Goal: Information Seeking & Learning: Learn about a topic

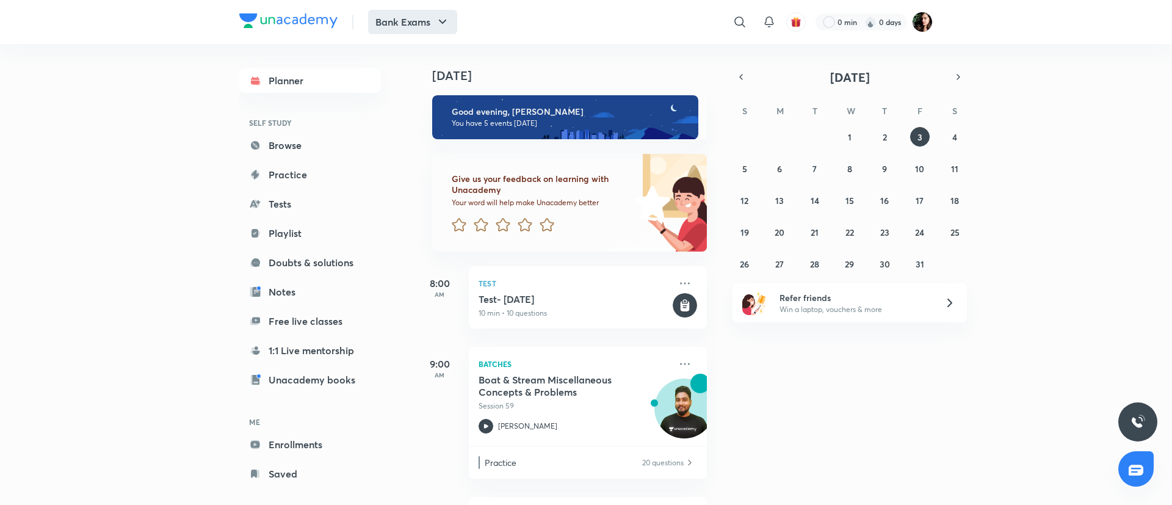
click at [419, 18] on button "Bank Exams" at bounding box center [412, 22] width 89 height 24
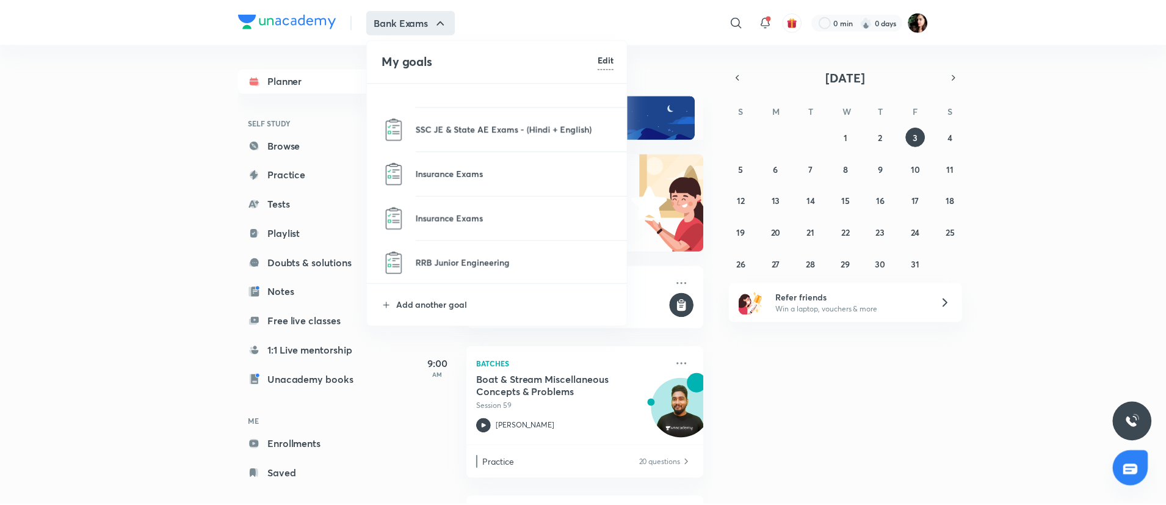
scroll to position [1190, 0]
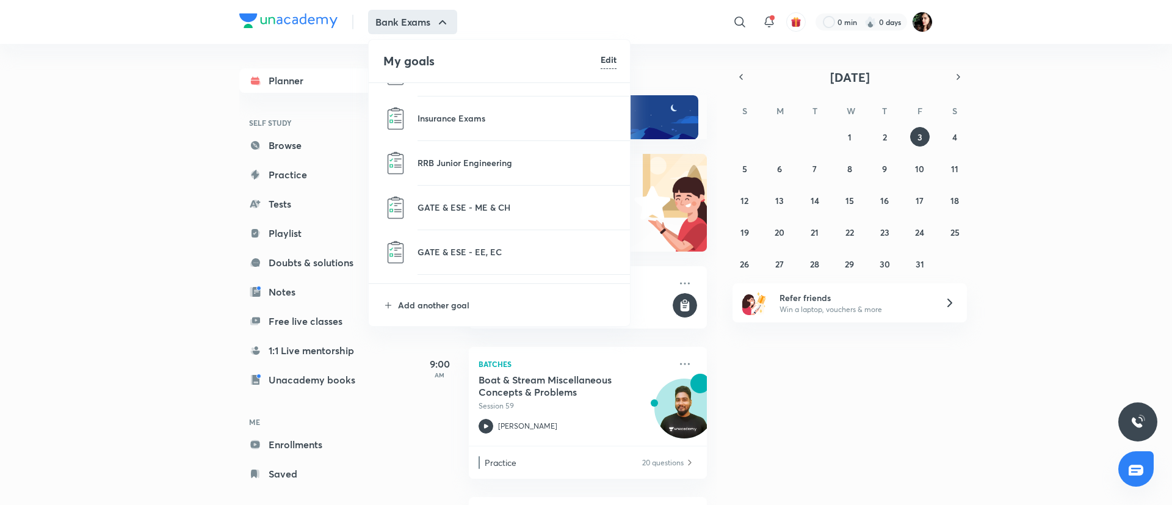
click at [451, 292] on li "Add another goal" at bounding box center [500, 305] width 262 height 42
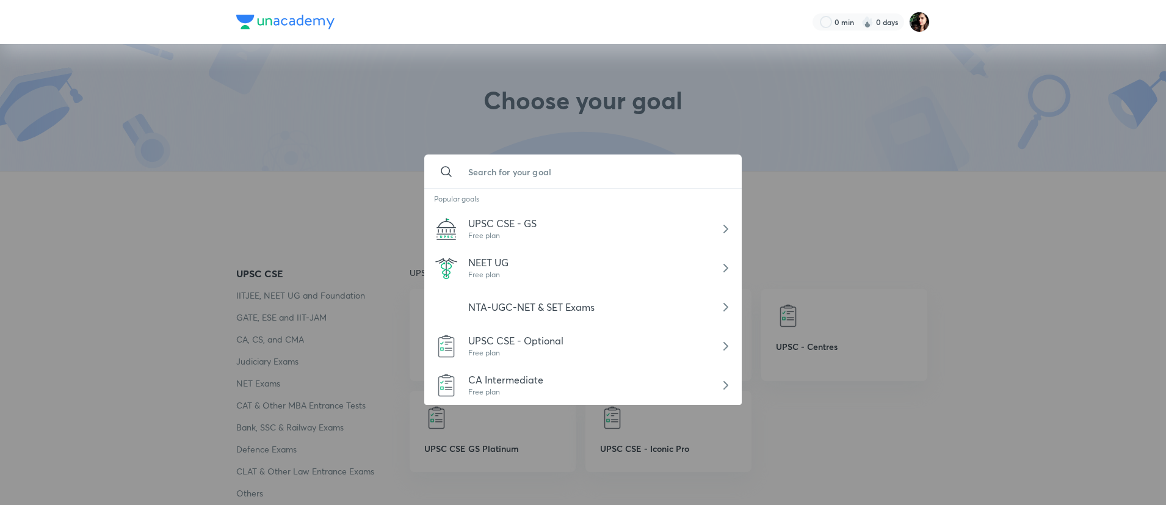
click at [525, 169] on input "text" at bounding box center [594, 171] width 273 height 33
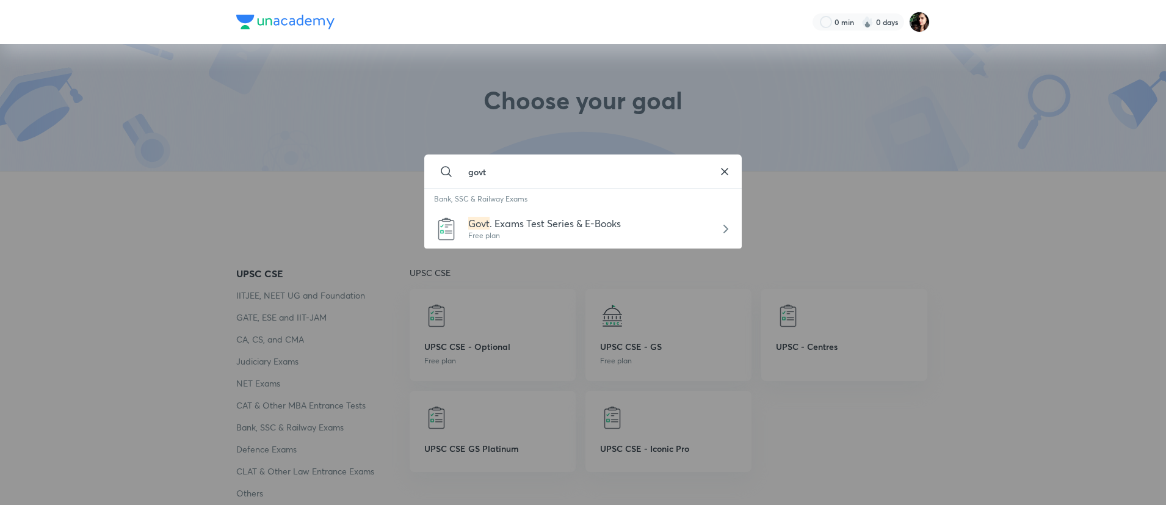
click at [525, 228] on span ". Exams Test Series & E-Books" at bounding box center [554, 223] width 131 height 13
type input "Govt. Exams Test Series & E-Books"
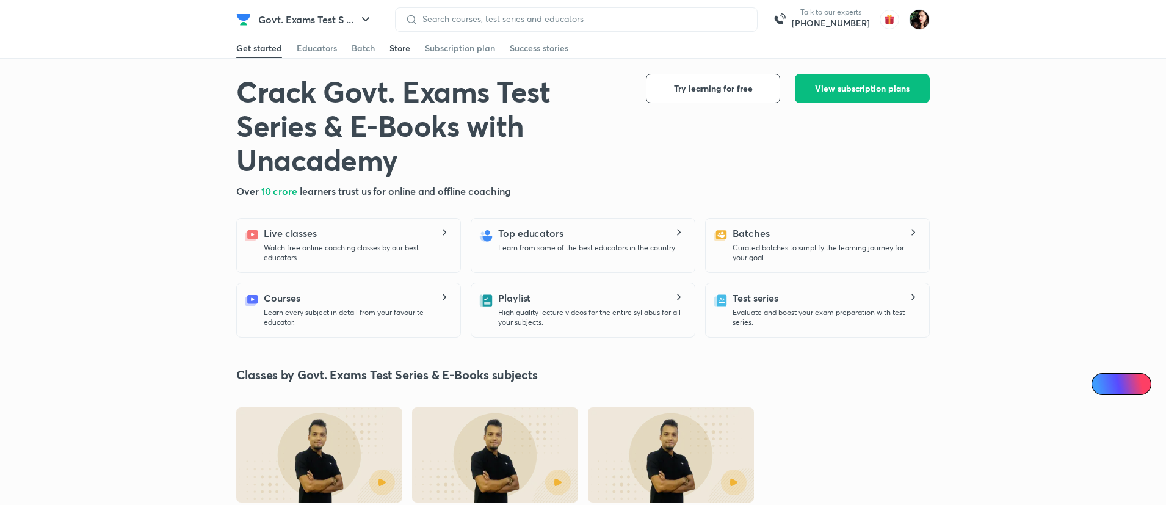
click at [396, 53] on div "Store" at bounding box center [399, 48] width 21 height 12
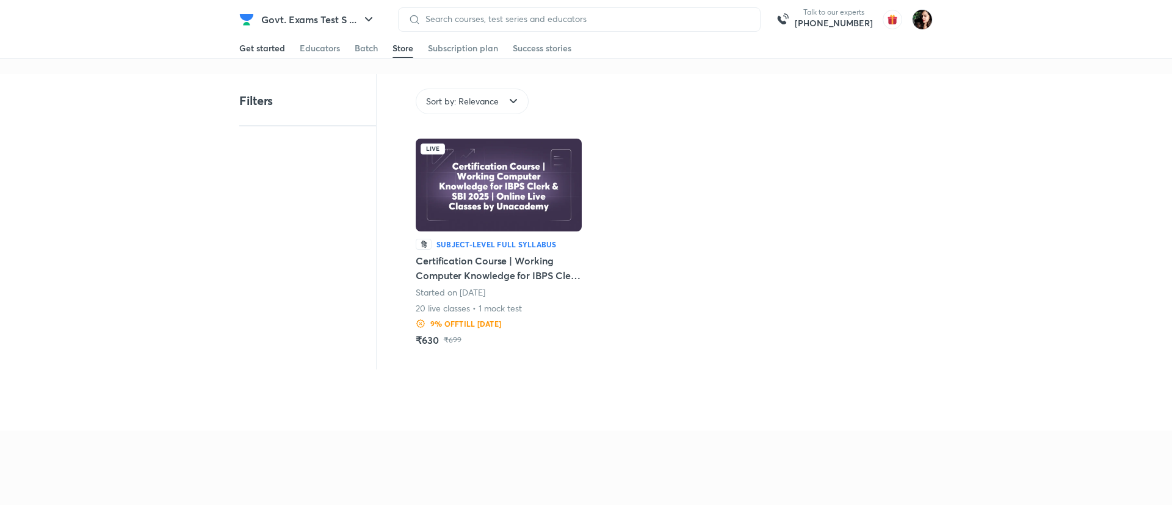
click at [266, 43] on div "Get started" at bounding box center [262, 48] width 46 height 12
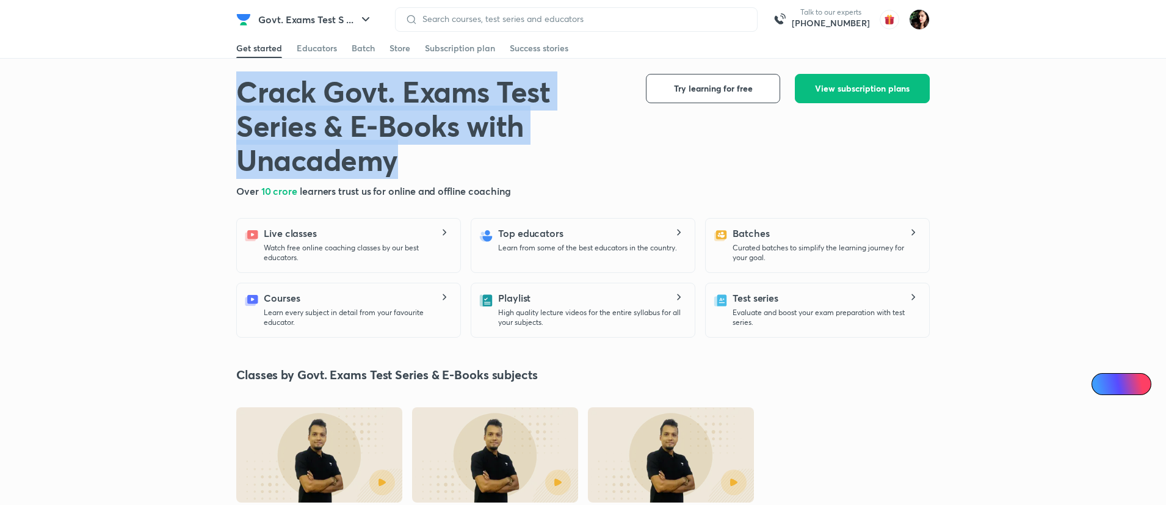
drag, startPoint x: 403, startPoint y: 165, endPoint x: 257, endPoint y: 94, distance: 162.7
click at [238, 88] on h1 "Crack Govt. Exams Test Series & E-Books with Unacademy" at bounding box center [431, 125] width 390 height 103
copy h1 "Crack Govt. Exams Test Series & E-Books with Unacademy"
